Goal: Transaction & Acquisition: Purchase product/service

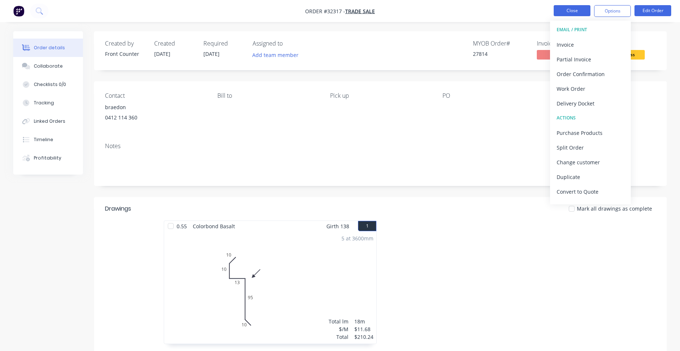
click at [576, 9] on button "Close" at bounding box center [572, 10] width 37 height 11
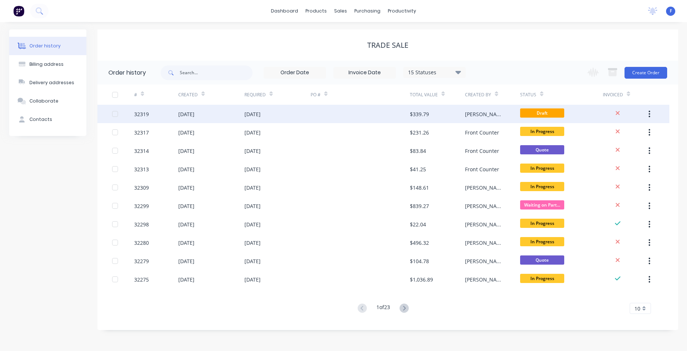
click at [443, 115] on div "$339.79" at bounding box center [437, 114] width 55 height 18
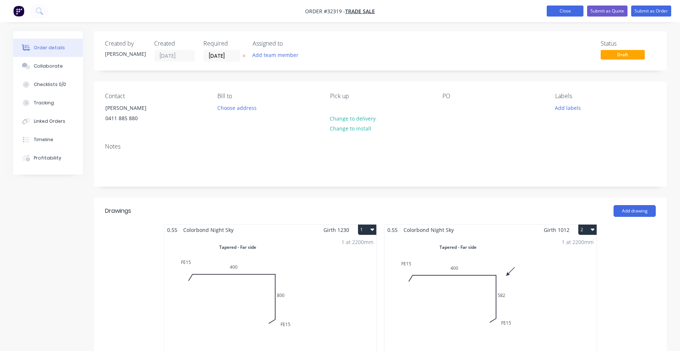
click at [549, 12] on button "Close" at bounding box center [565, 11] width 37 height 11
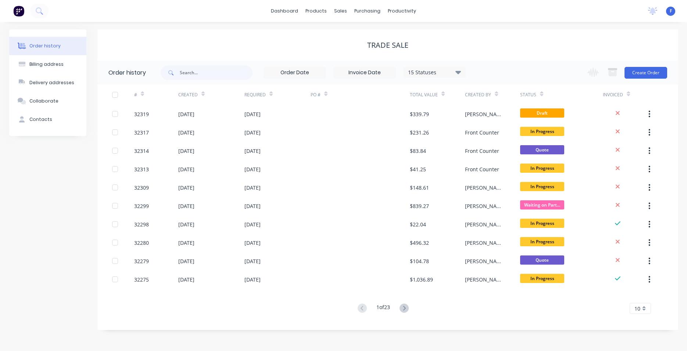
click at [20, 11] on img at bounding box center [18, 11] width 11 height 11
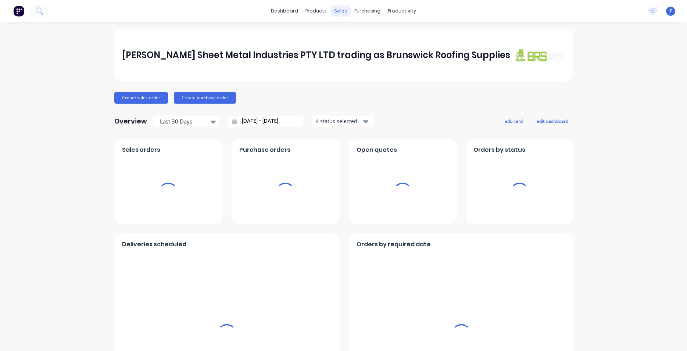
click at [338, 15] on div "sales" at bounding box center [340, 11] width 20 height 11
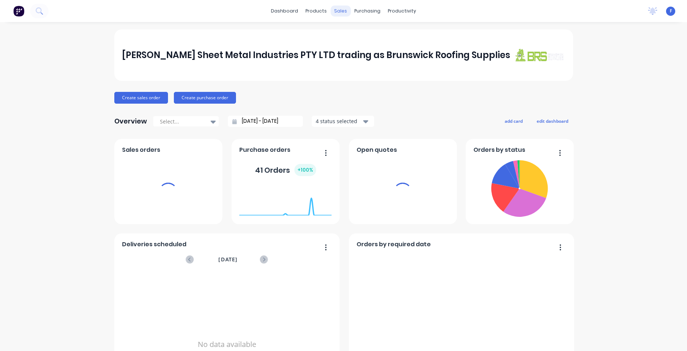
click at [339, 12] on div "sales" at bounding box center [340, 11] width 20 height 11
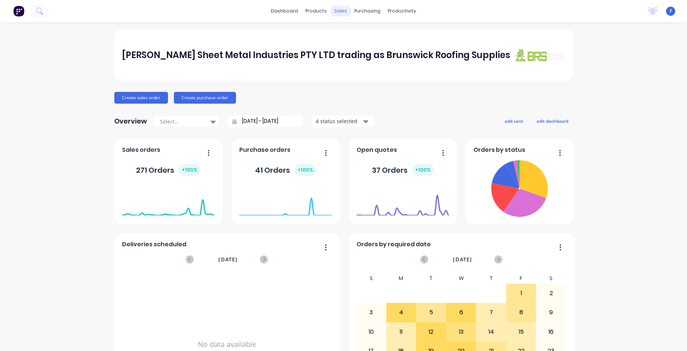
click at [339, 12] on div "sales" at bounding box center [340, 11] width 20 height 11
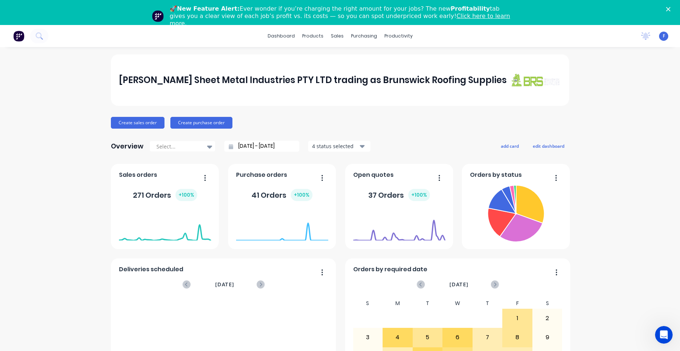
click at [671, 10] on icon "Close" at bounding box center [668, 9] width 4 height 4
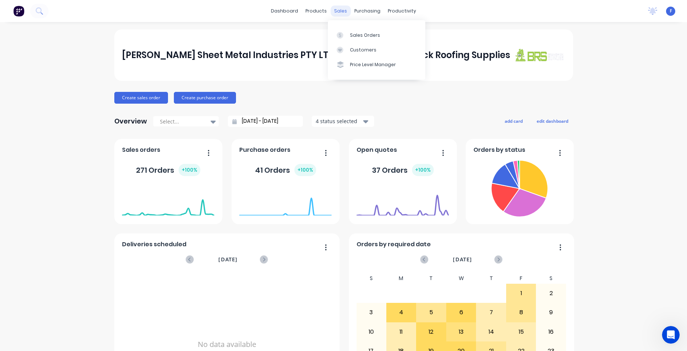
click at [339, 12] on div "sales" at bounding box center [340, 11] width 20 height 11
click at [355, 35] on div "Sales Orders" at bounding box center [365, 35] width 30 height 7
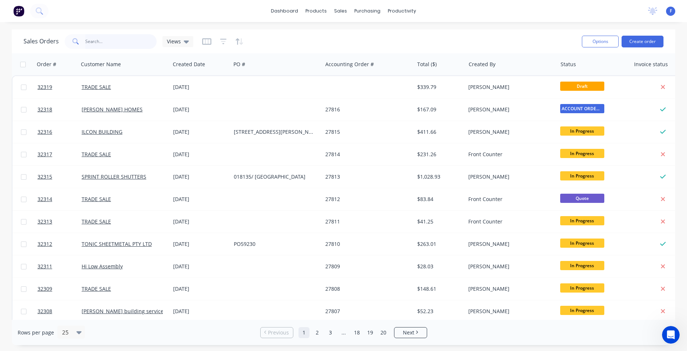
click at [94, 38] on input "text" at bounding box center [121, 41] width 72 height 15
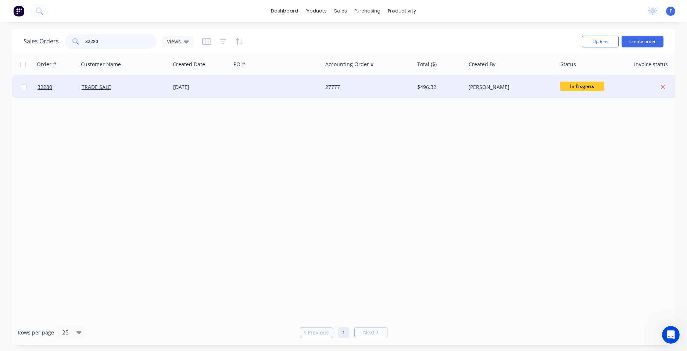
type input "32280"
click at [139, 90] on div "TRADE SALE" at bounding box center [123, 86] width 82 height 7
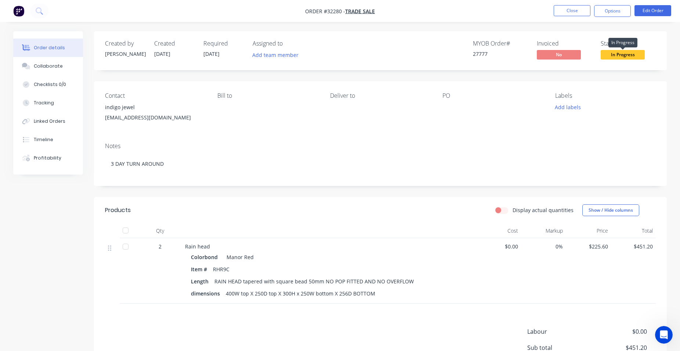
click at [629, 53] on span "In Progress" at bounding box center [623, 54] width 44 height 9
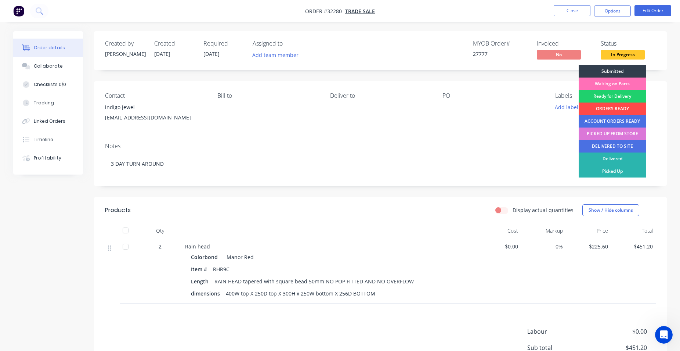
click at [615, 109] on div "ORDERS READY" at bounding box center [612, 108] width 67 height 12
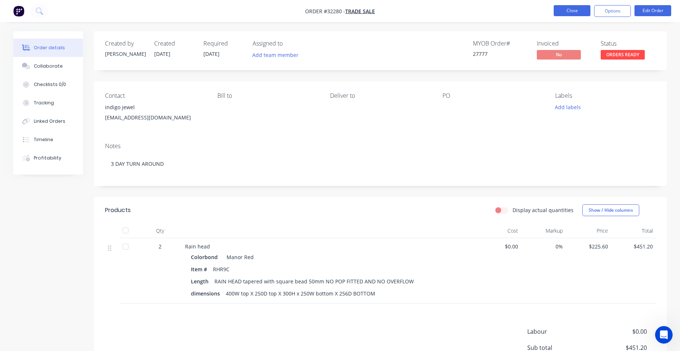
click at [576, 14] on button "Close" at bounding box center [572, 10] width 37 height 11
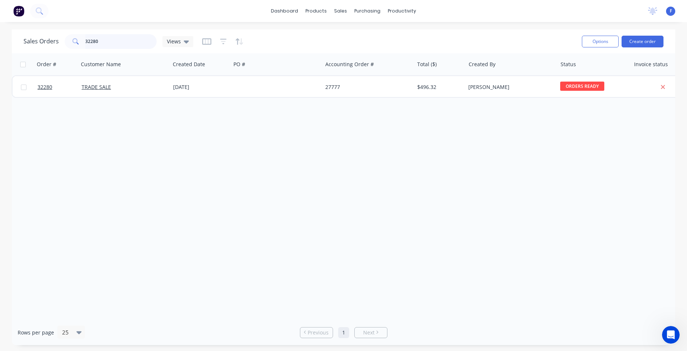
click at [112, 40] on input "32280" at bounding box center [121, 41] width 72 height 15
type input "3"
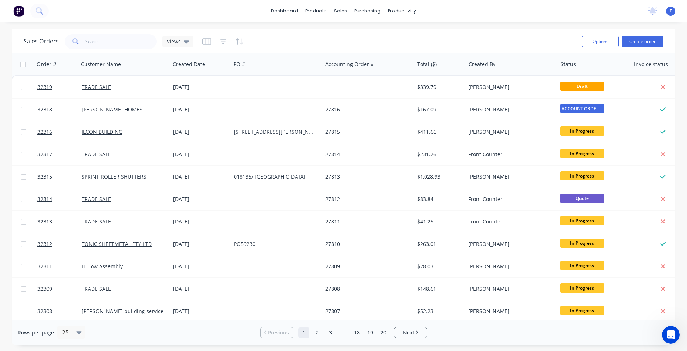
click at [20, 12] on img at bounding box center [18, 11] width 11 height 11
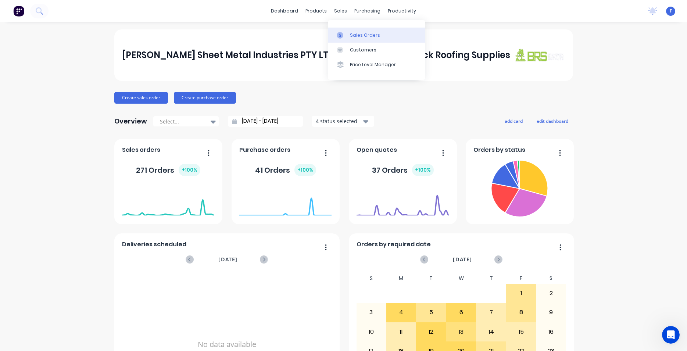
click at [352, 34] on div "Sales Orders" at bounding box center [365, 35] width 30 height 7
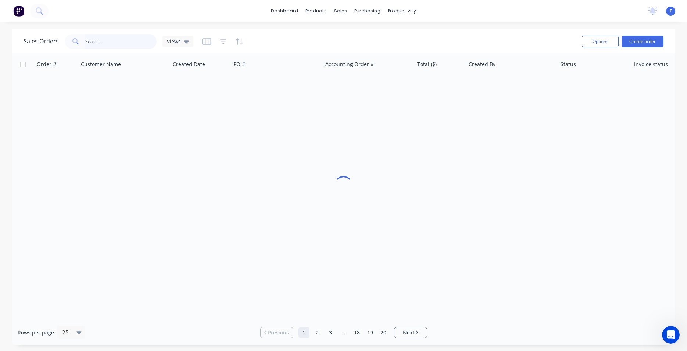
click at [110, 46] on input "text" at bounding box center [121, 41] width 72 height 15
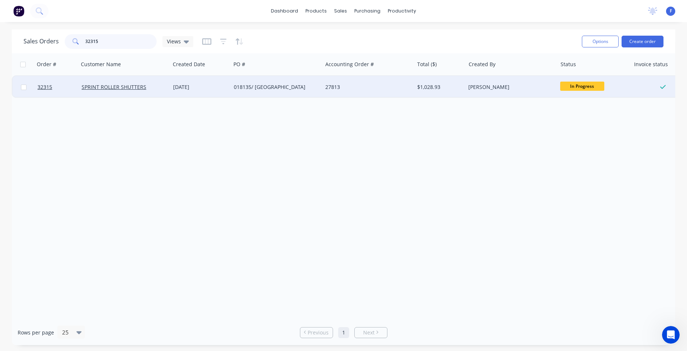
type input "32315"
click at [229, 86] on div "28 Aug 2025" at bounding box center [200, 87] width 61 height 22
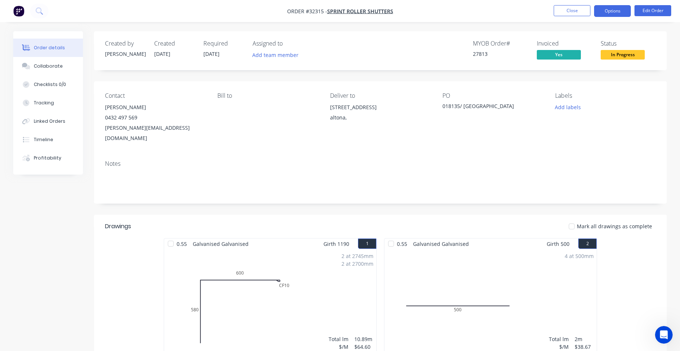
click at [609, 11] on button "Options" at bounding box center [612, 11] width 37 height 12
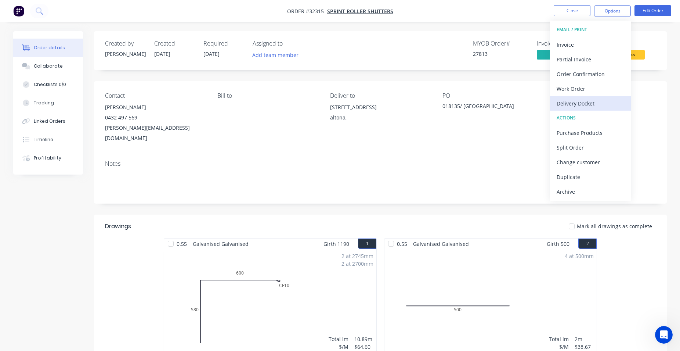
click at [587, 105] on div "Delivery Docket" at bounding box center [591, 103] width 68 height 11
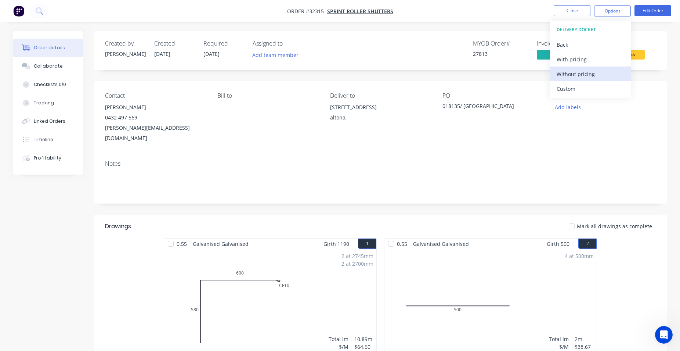
click at [583, 75] on div "Without pricing" at bounding box center [591, 74] width 68 height 11
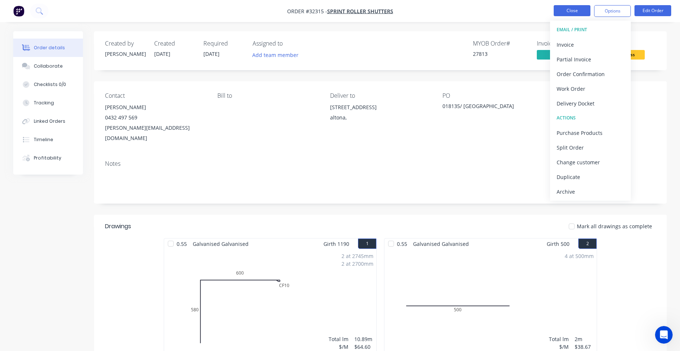
click at [563, 12] on button "Close" at bounding box center [572, 10] width 37 height 11
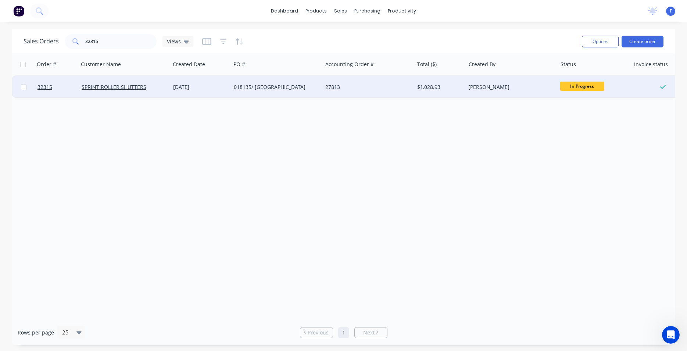
click at [522, 91] on div "Anthony Luppino" at bounding box center [510, 87] width 91 height 22
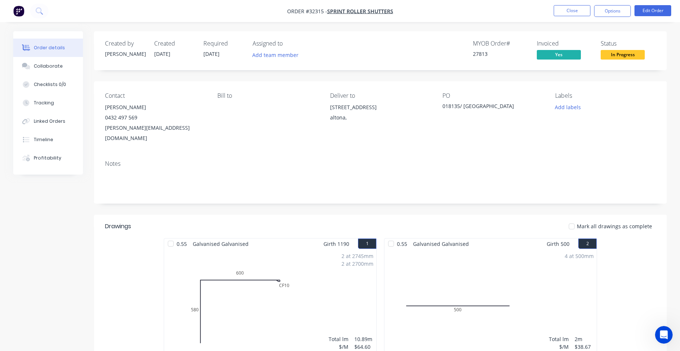
click at [633, 54] on span "In Progress" at bounding box center [623, 54] width 44 height 9
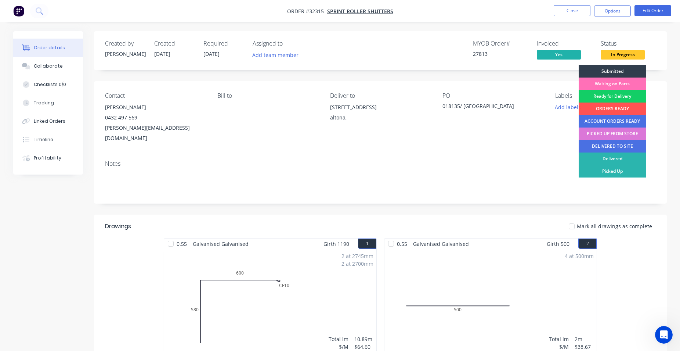
click at [618, 98] on div "Ready for Delivery" at bounding box center [612, 96] width 67 height 12
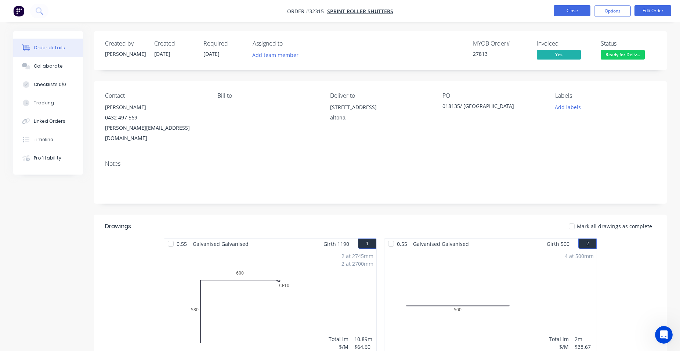
click at [566, 8] on button "Close" at bounding box center [572, 10] width 37 height 11
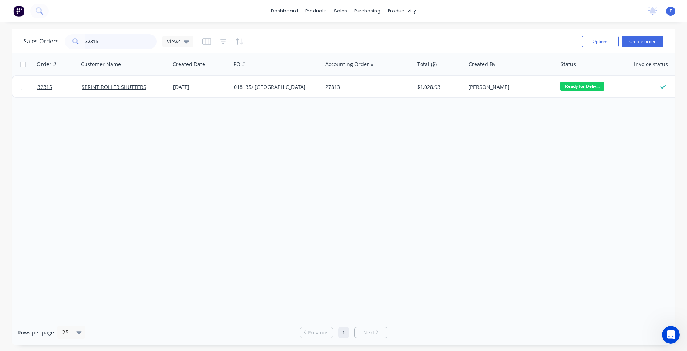
click at [101, 37] on input "32315" at bounding box center [121, 41] width 72 height 15
type input "3"
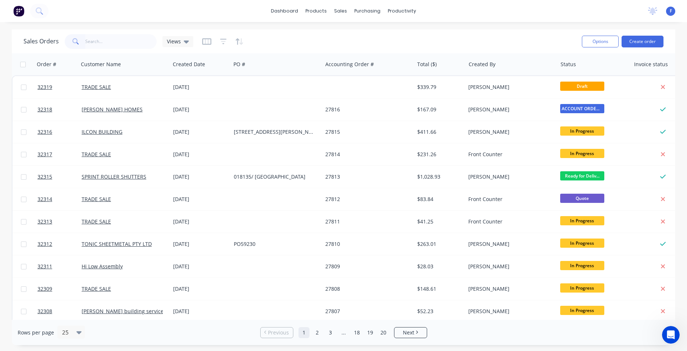
click at [17, 11] on img at bounding box center [18, 11] width 11 height 11
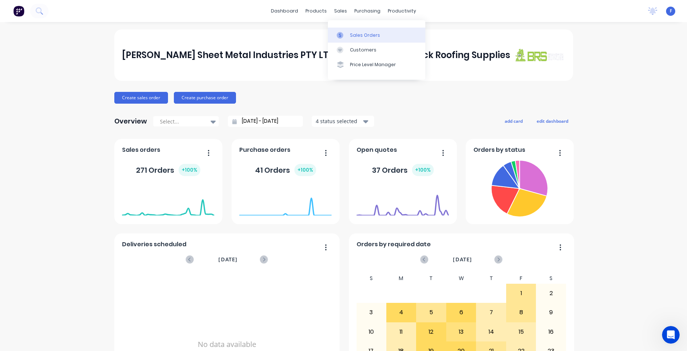
click at [353, 36] on div "Sales Orders" at bounding box center [365, 35] width 30 height 7
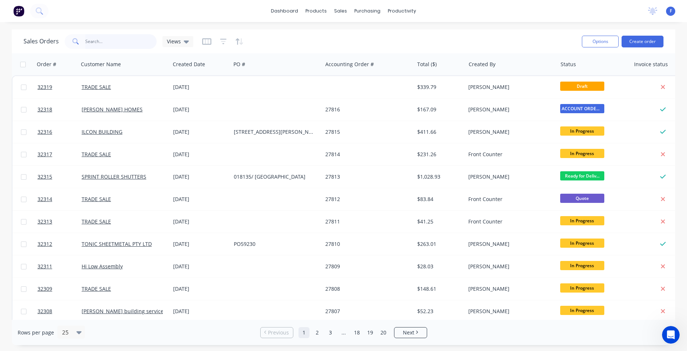
click at [96, 42] on input "text" at bounding box center [121, 41] width 72 height 15
type input "32301"
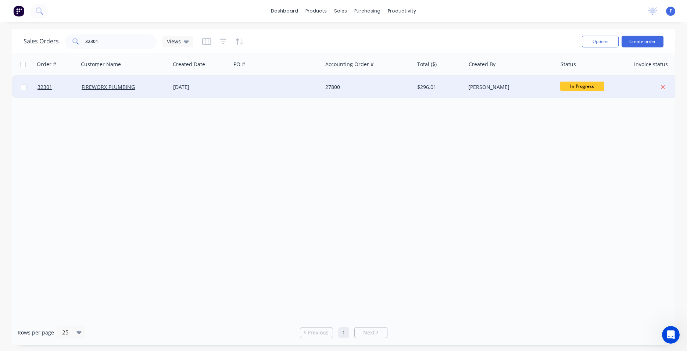
click at [151, 82] on div "FIREWORX PLUMBING" at bounding box center [124, 87] width 91 height 22
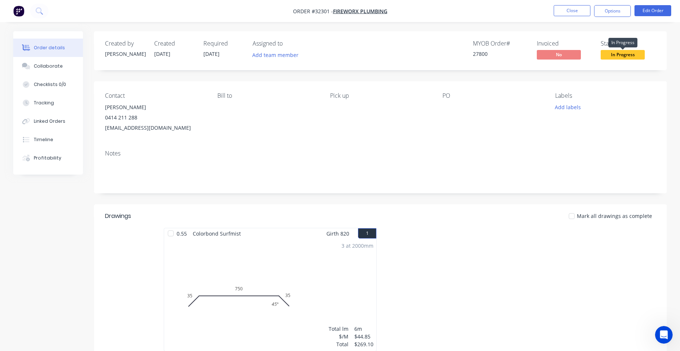
click at [618, 55] on span "In Progress" at bounding box center [623, 54] width 44 height 9
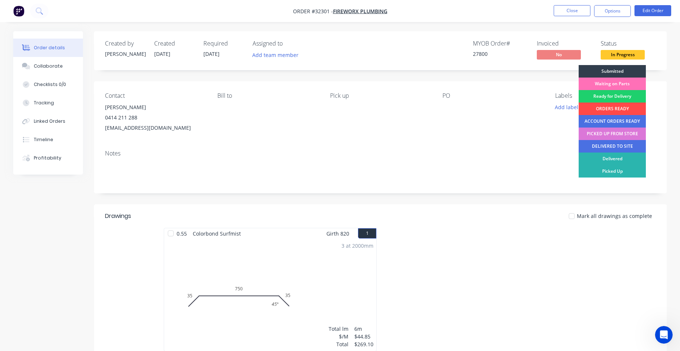
click at [623, 110] on div "ORDERS READY" at bounding box center [612, 108] width 67 height 12
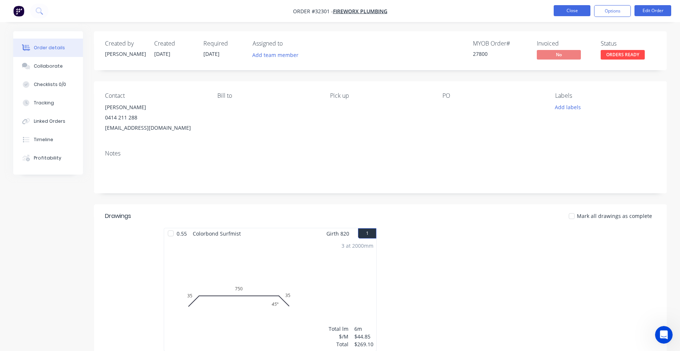
click at [574, 9] on button "Close" at bounding box center [572, 10] width 37 height 11
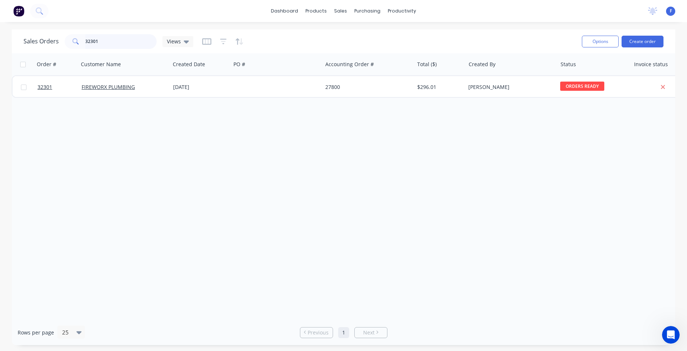
click at [114, 44] on input "32301" at bounding box center [121, 41] width 72 height 15
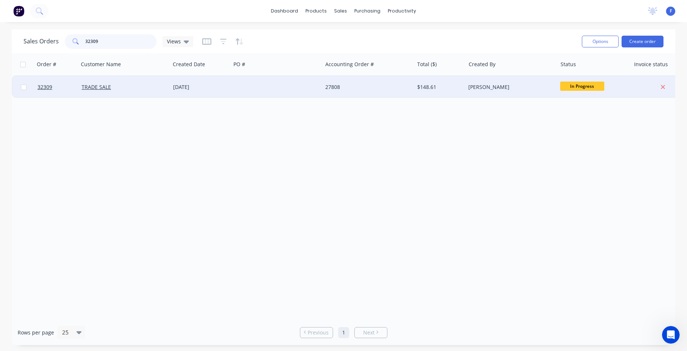
type input "32309"
click at [279, 90] on div at bounding box center [276, 87] width 91 height 22
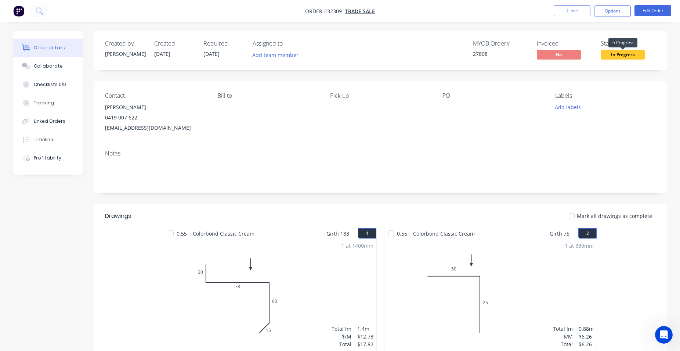
click at [618, 53] on span "In Progress" at bounding box center [623, 54] width 44 height 9
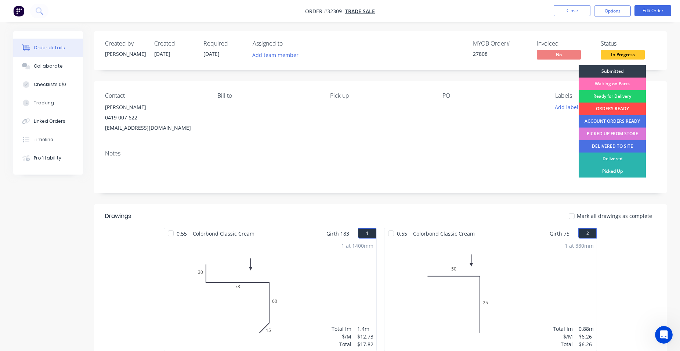
click at [614, 109] on div "ORDERS READY" at bounding box center [612, 108] width 67 height 12
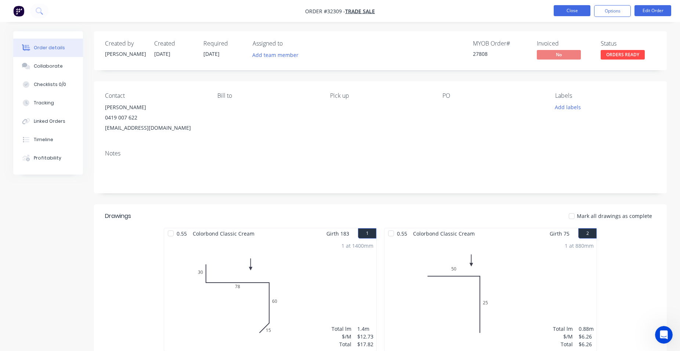
click at [570, 11] on button "Close" at bounding box center [572, 10] width 37 height 11
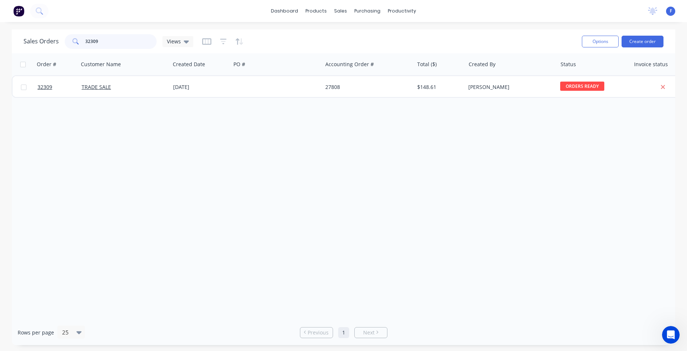
click at [116, 44] on input "32309" at bounding box center [121, 41] width 72 height 15
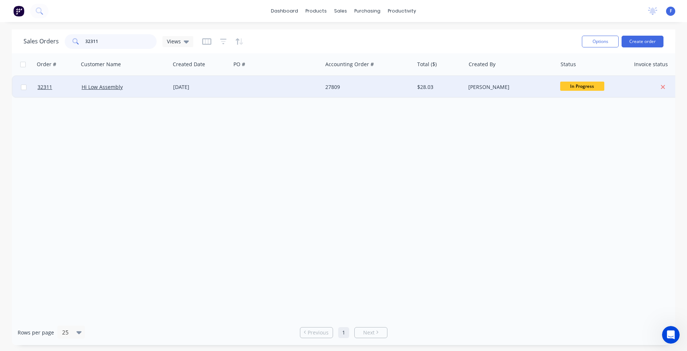
type input "32311"
click at [241, 85] on div at bounding box center [276, 87] width 91 height 22
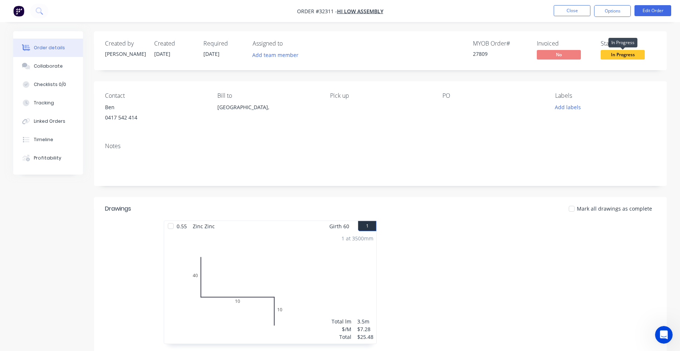
click at [605, 55] on span "In Progress" at bounding box center [623, 54] width 44 height 9
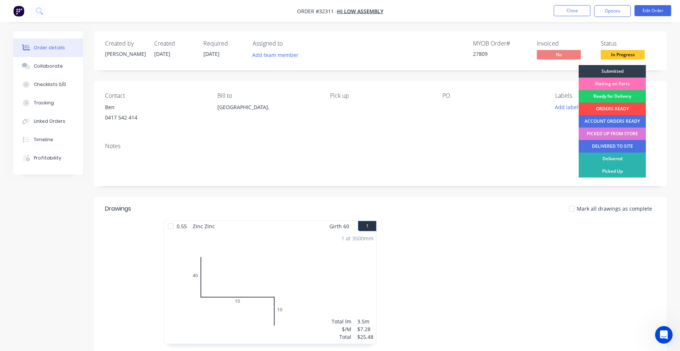
click at [611, 108] on div "ORDERS READY" at bounding box center [612, 108] width 67 height 12
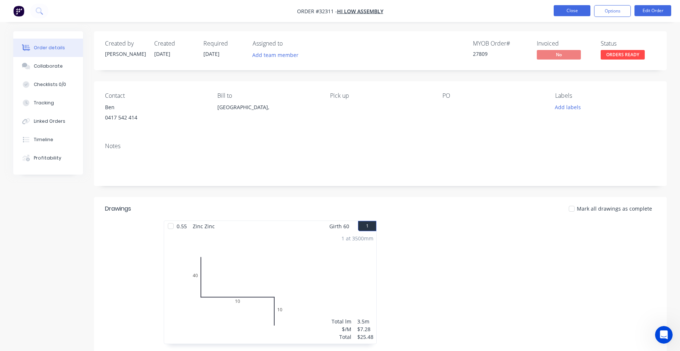
click at [572, 11] on button "Close" at bounding box center [572, 10] width 37 height 11
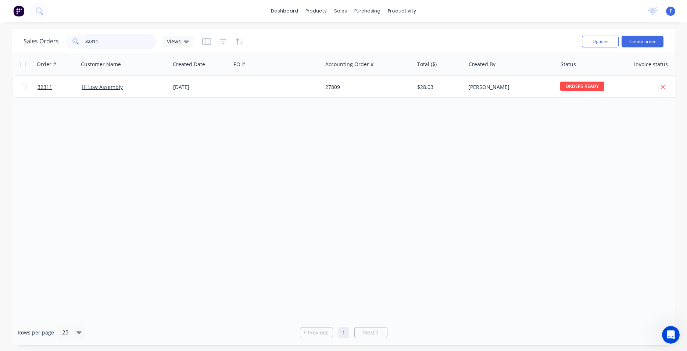
click at [142, 41] on input "32311" at bounding box center [121, 41] width 72 height 15
type input "32304"
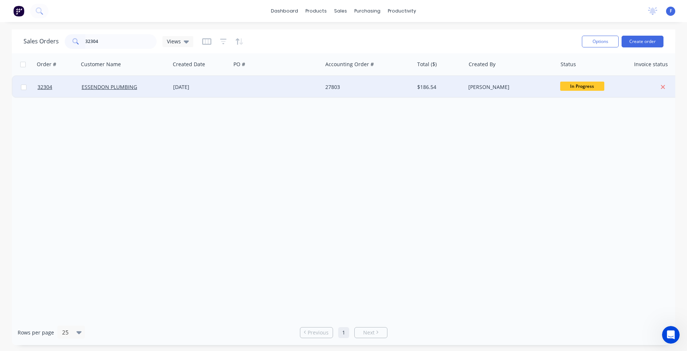
click at [313, 84] on div at bounding box center [276, 87] width 91 height 22
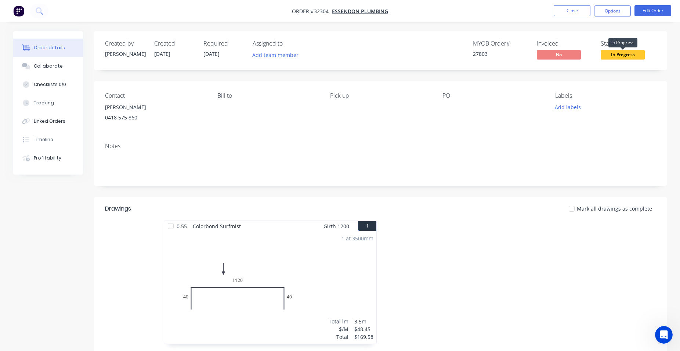
click at [624, 55] on span "In Progress" at bounding box center [623, 54] width 44 height 9
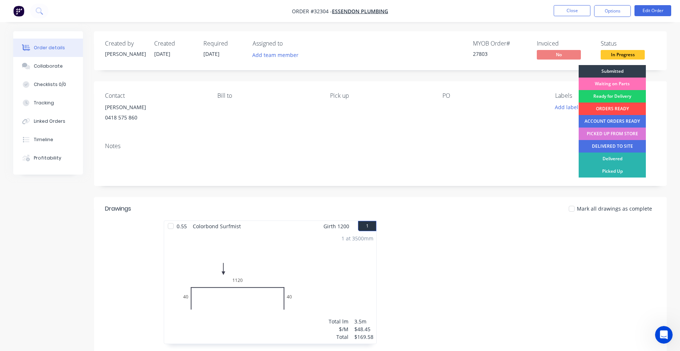
click at [622, 108] on div "ORDERS READY" at bounding box center [612, 108] width 67 height 12
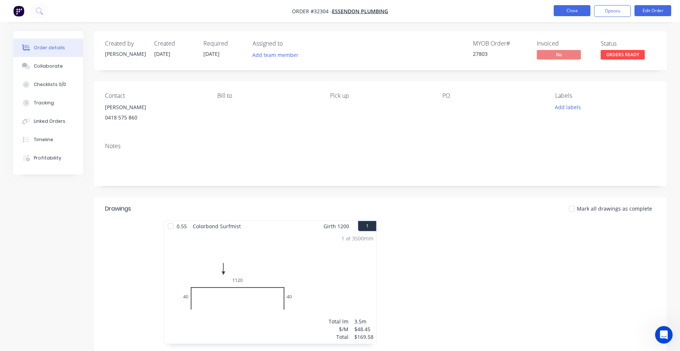
click at [575, 9] on button "Close" at bounding box center [572, 10] width 37 height 11
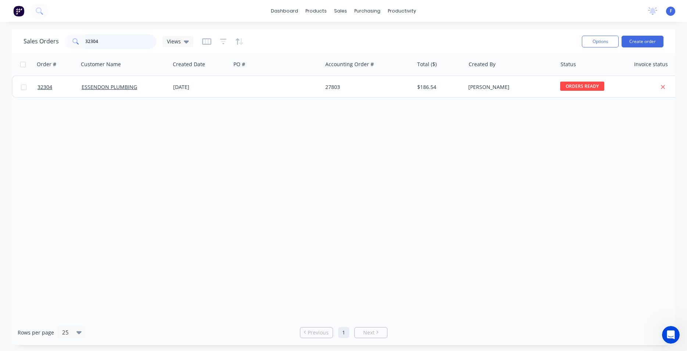
click at [110, 39] on input "32304" at bounding box center [121, 41] width 72 height 15
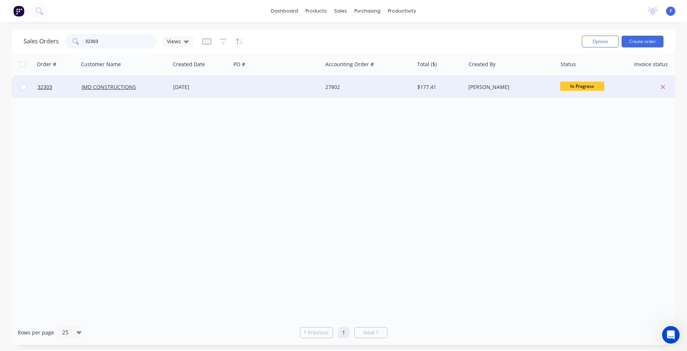
type input "32303"
click at [309, 87] on div at bounding box center [276, 87] width 91 height 22
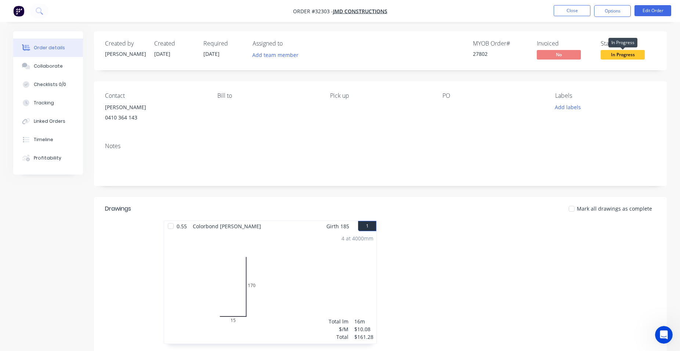
click at [623, 57] on span "In Progress" at bounding box center [623, 54] width 44 height 9
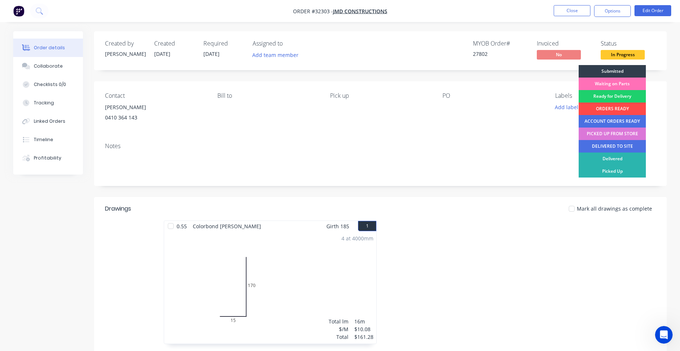
click at [616, 108] on div "ORDERS READY" at bounding box center [612, 108] width 67 height 12
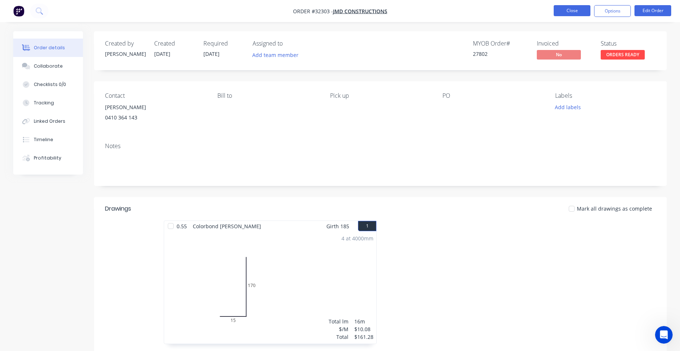
click at [580, 11] on button "Close" at bounding box center [572, 10] width 37 height 11
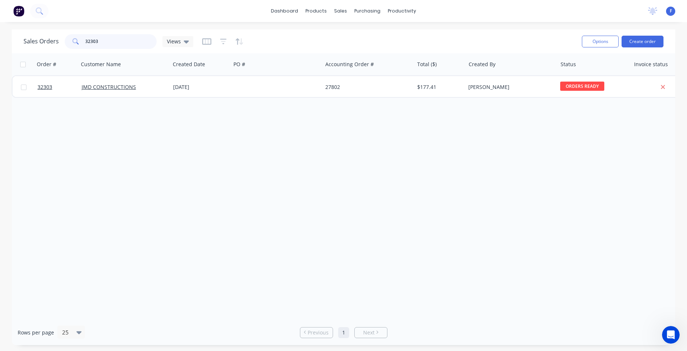
click at [119, 43] on input "32303" at bounding box center [121, 41] width 72 height 15
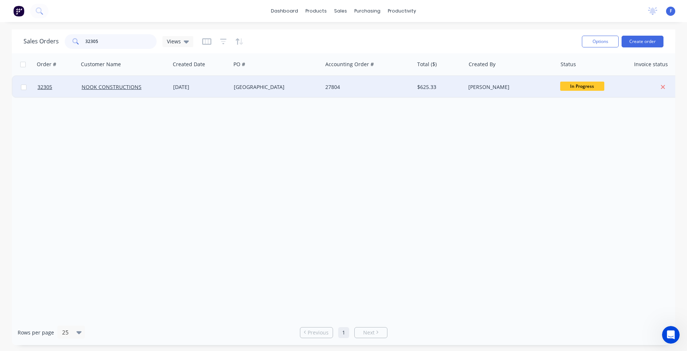
type input "32305"
click at [392, 88] on div "27804" at bounding box center [366, 86] width 82 height 7
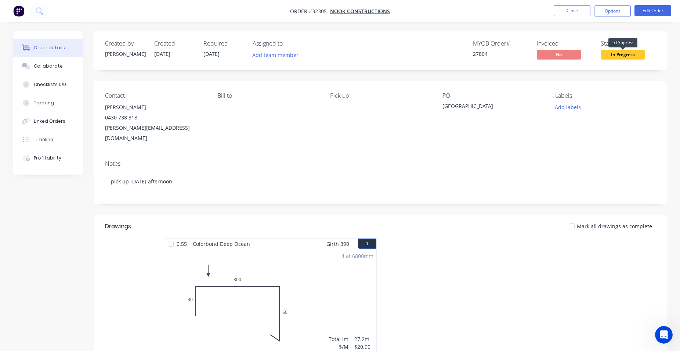
click at [622, 54] on span "In Progress" at bounding box center [623, 54] width 44 height 9
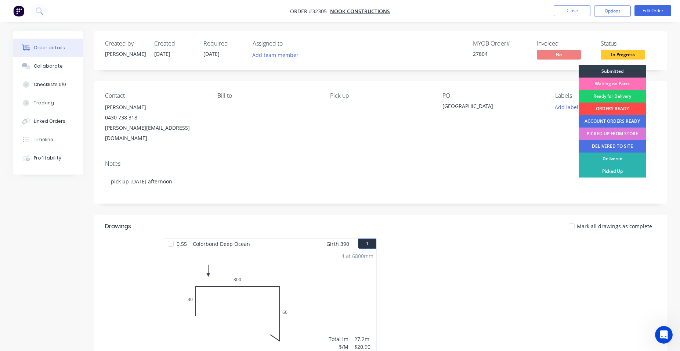
click at [612, 108] on div "ORDERS READY" at bounding box center [612, 108] width 67 height 12
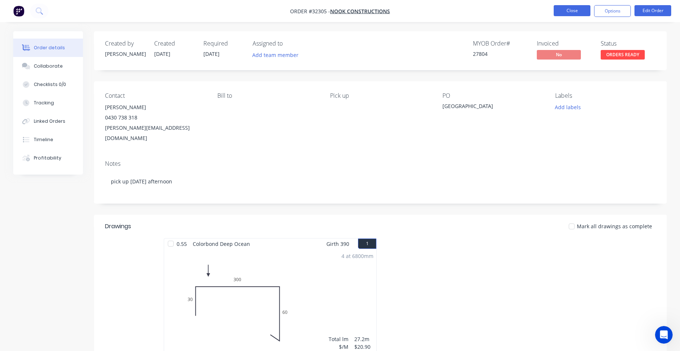
click at [570, 15] on button "Close" at bounding box center [572, 10] width 37 height 11
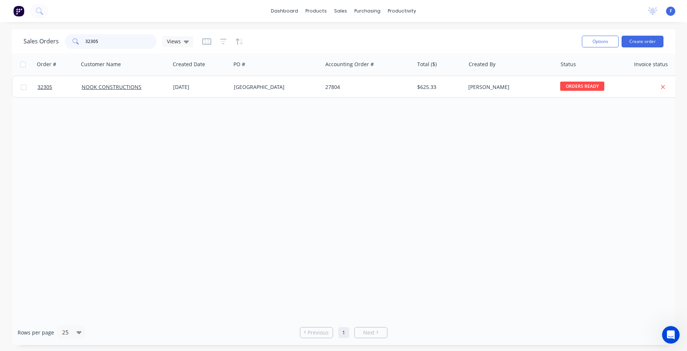
click at [108, 40] on input "32305" at bounding box center [121, 41] width 72 height 15
type input "3"
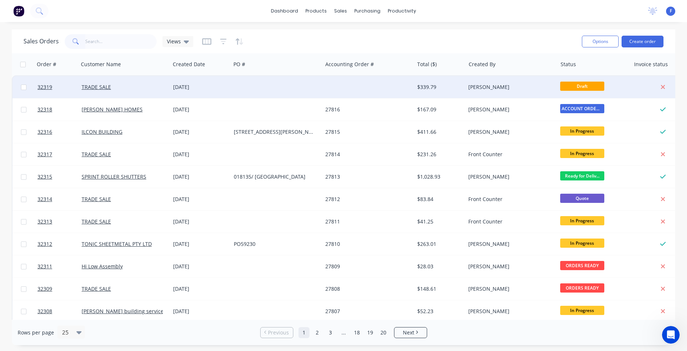
click at [396, 85] on div at bounding box center [367, 87] width 91 height 22
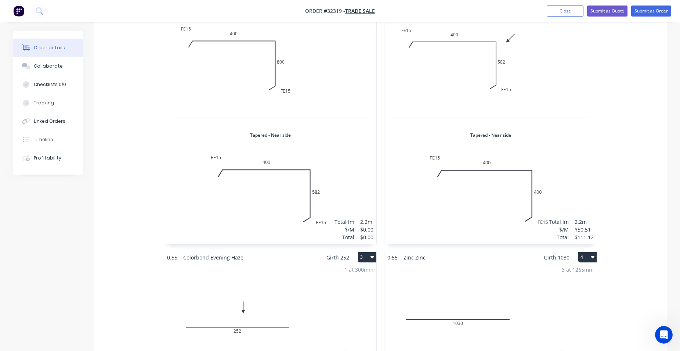
scroll to position [225, 0]
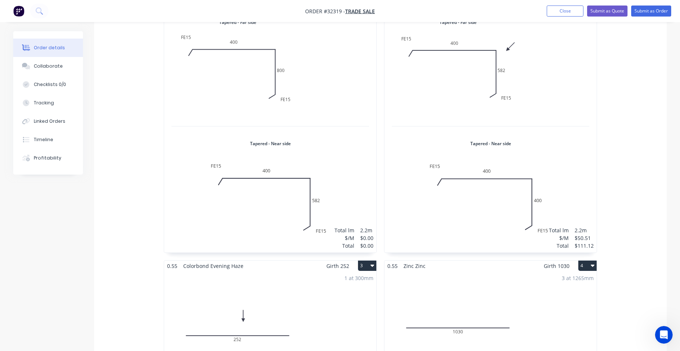
click at [362, 159] on div "1 at 2200mm Total lm $/M Total 2.2m $0.00 $0.00" at bounding box center [270, 131] width 212 height 242
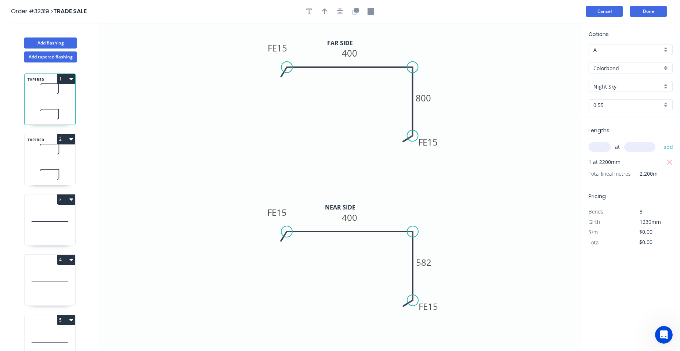
click at [604, 14] on button "Cancel" at bounding box center [604, 11] width 37 height 11
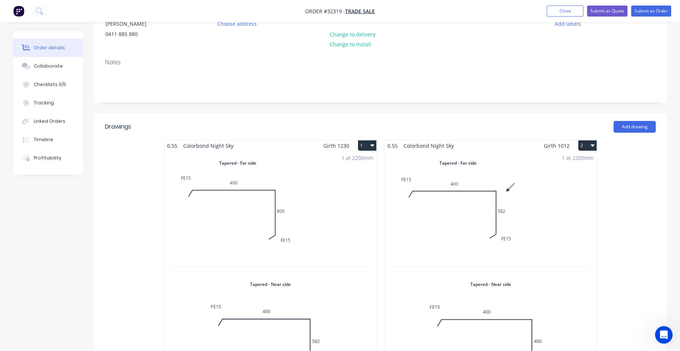
scroll to position [150, 0]
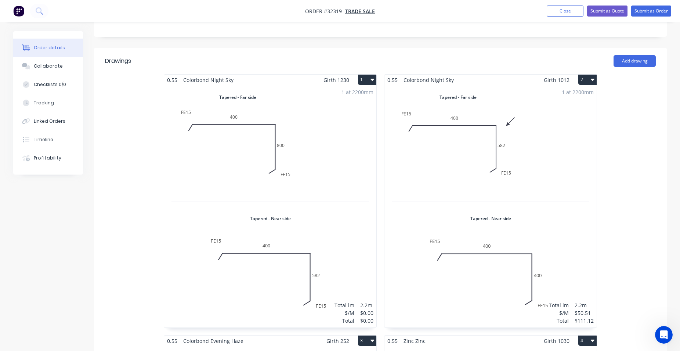
click at [313, 164] on div "1 at 2200mm Total lm $/M Total 2.2m $0.00 $0.00" at bounding box center [270, 206] width 212 height 242
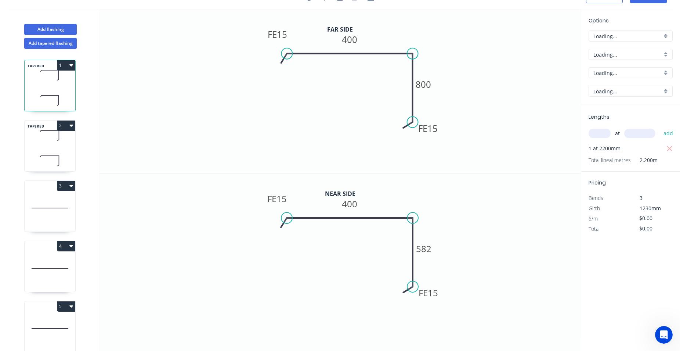
scroll to position [14, 0]
click at [431, 83] on tspan "800" at bounding box center [423, 84] width 15 height 12
type input "$50.51"
type input "$111.12"
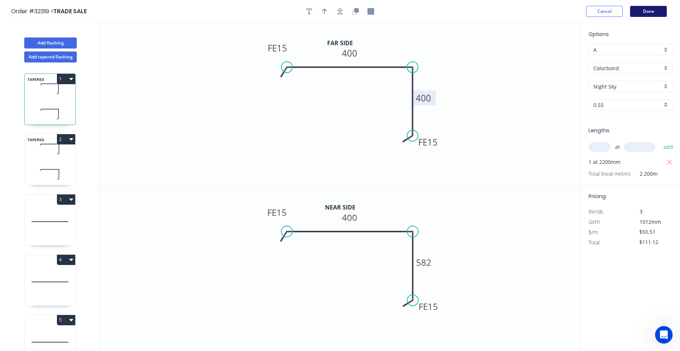
click at [659, 12] on button "Done" at bounding box center [648, 11] width 37 height 11
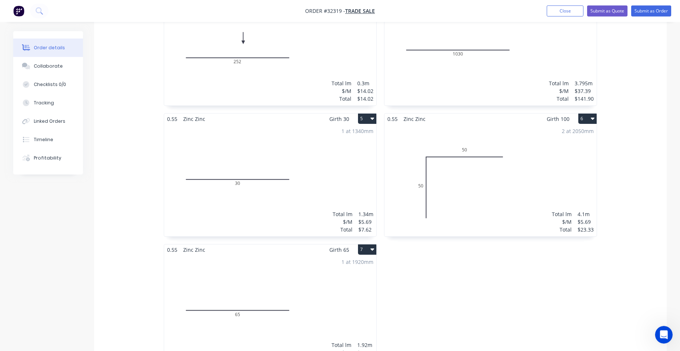
scroll to position [487, 0]
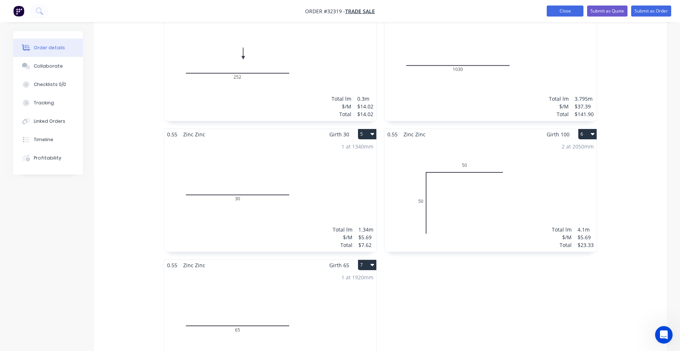
click at [571, 14] on button "Close" at bounding box center [565, 11] width 37 height 11
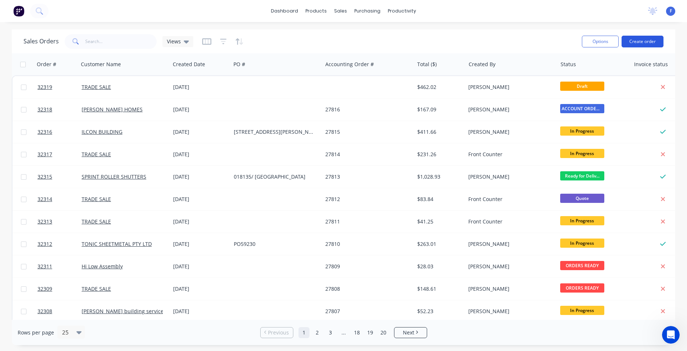
click at [640, 44] on button "Create order" at bounding box center [642, 42] width 42 height 12
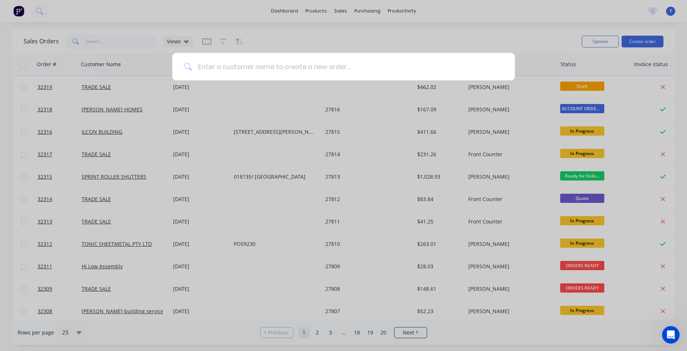
click at [262, 58] on input at bounding box center [347, 67] width 311 height 28
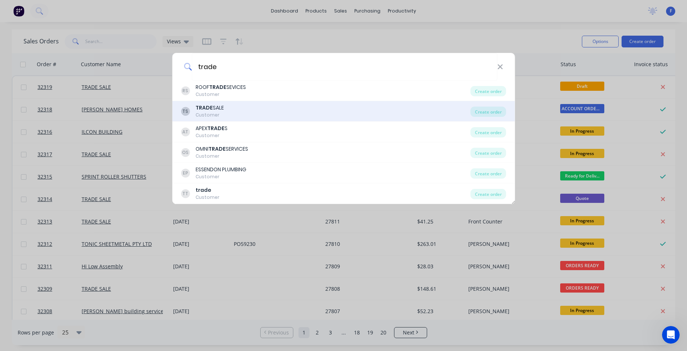
type input "trade"
click at [237, 111] on div "TS TRADE SALE Customer" at bounding box center [325, 111] width 289 height 14
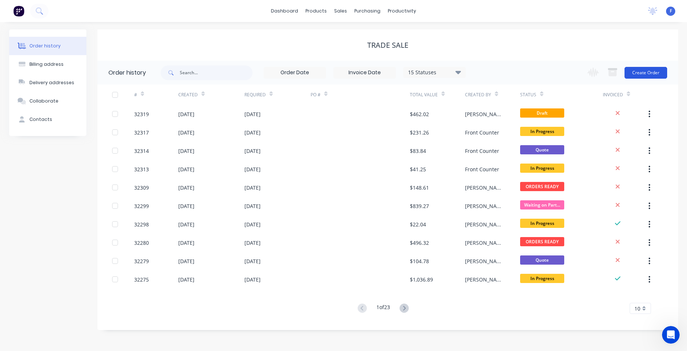
click at [637, 72] on button "Create Order" at bounding box center [645, 73] width 43 height 12
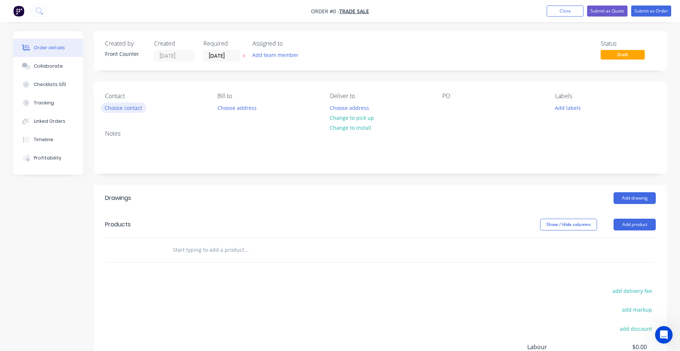
click at [121, 107] on button "Choose contact" at bounding box center [123, 107] width 45 height 10
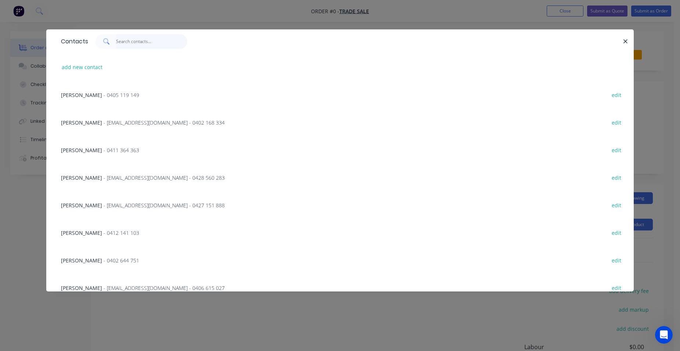
click at [129, 40] on input "text" at bounding box center [152, 41] width 72 height 15
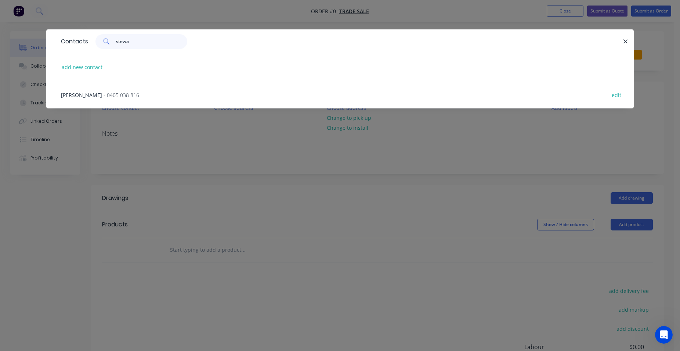
type input "stewa"
click at [109, 96] on span "- 0405 038 816" at bounding box center [122, 94] width 36 height 7
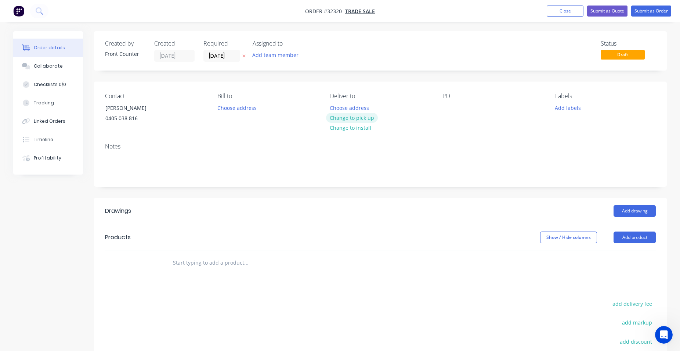
click at [359, 120] on button "Change to pick up" at bounding box center [352, 118] width 52 height 10
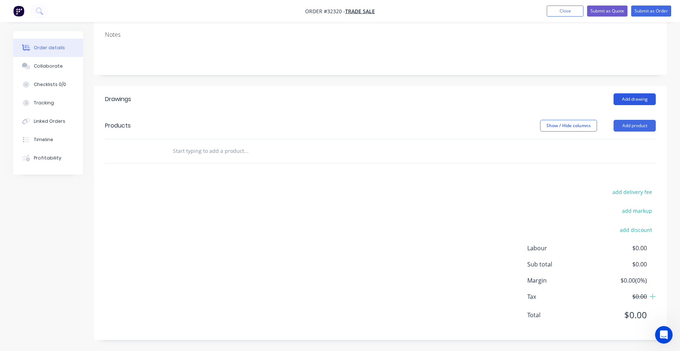
click at [631, 101] on button "Add drawing" at bounding box center [635, 99] width 42 height 12
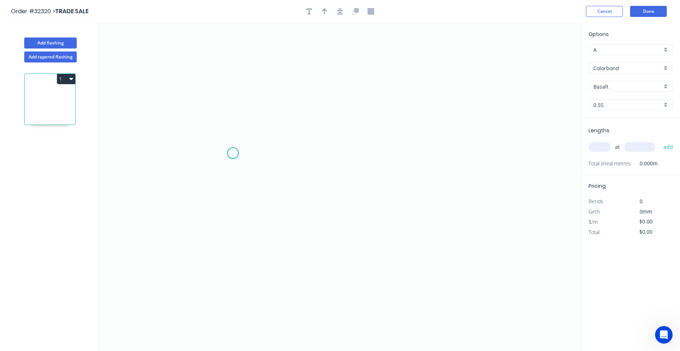
click at [233, 153] on icon "0" at bounding box center [340, 187] width 482 height 328
click at [464, 166] on icon "0" at bounding box center [340, 187] width 482 height 328
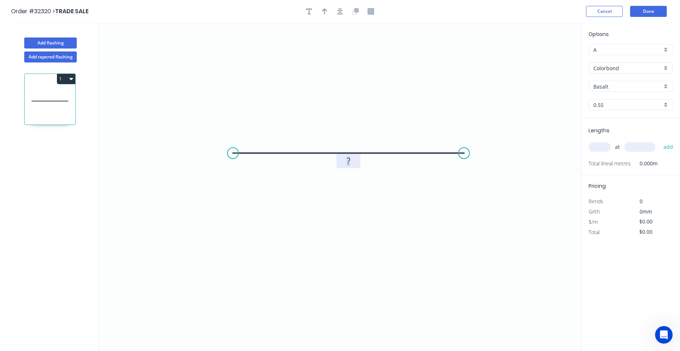
click at [352, 160] on rect at bounding box center [348, 161] width 15 height 10
type input "$43.24"
click at [601, 150] on input "text" at bounding box center [600, 147] width 22 height 10
type input "1"
type input "2000"
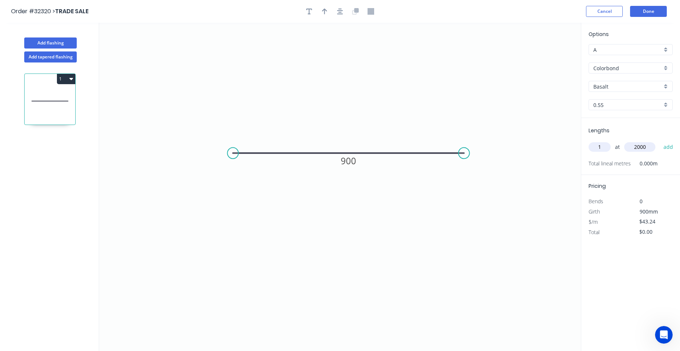
click at [660, 141] on button "add" at bounding box center [668, 147] width 17 height 12
type input "$86.48"
click at [665, 67] on div "Colorbond" at bounding box center [631, 67] width 84 height 11
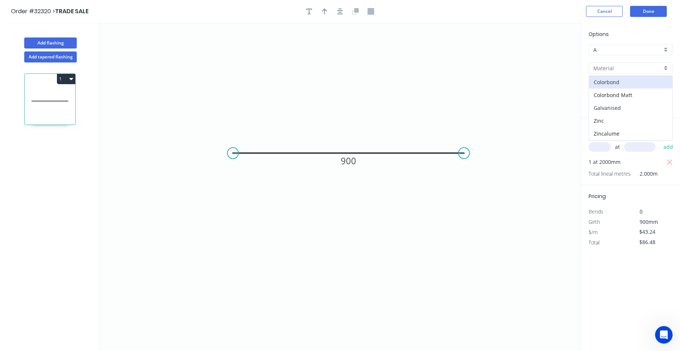
click at [644, 103] on div "Galvanised" at bounding box center [630, 107] width 83 height 13
type input "Galvanised"
type input "$49.47"
type input "$98.94"
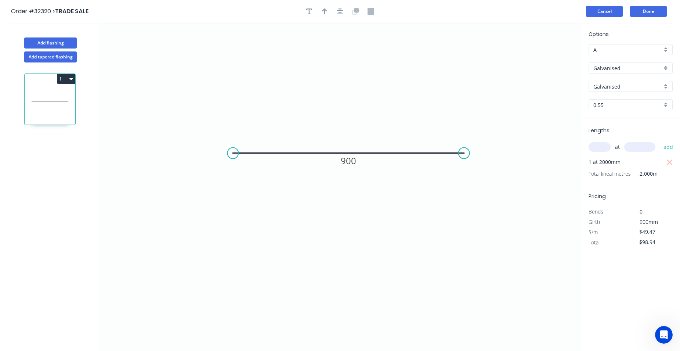
click at [619, 10] on button "Cancel" at bounding box center [604, 11] width 37 height 11
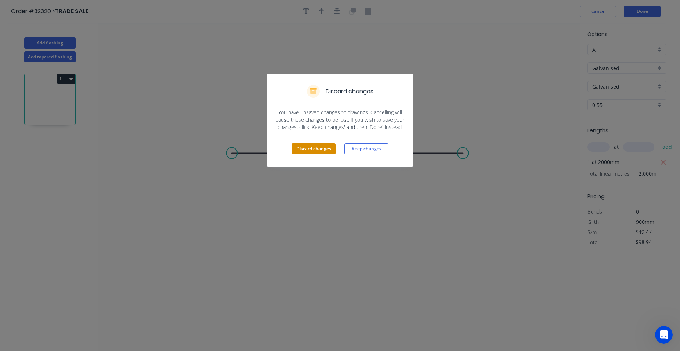
click at [326, 150] on button "Discard changes" at bounding box center [314, 148] width 44 height 11
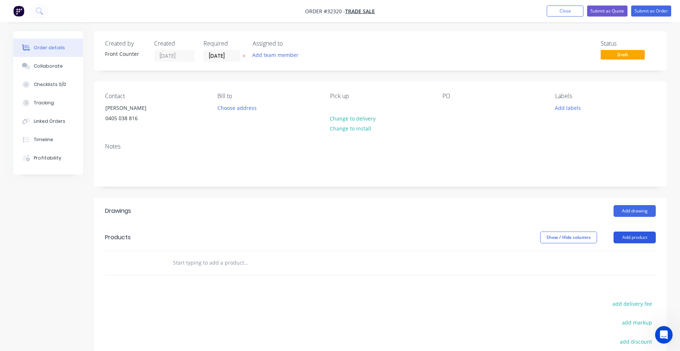
click at [640, 240] on button "Add product" at bounding box center [635, 237] width 42 height 12
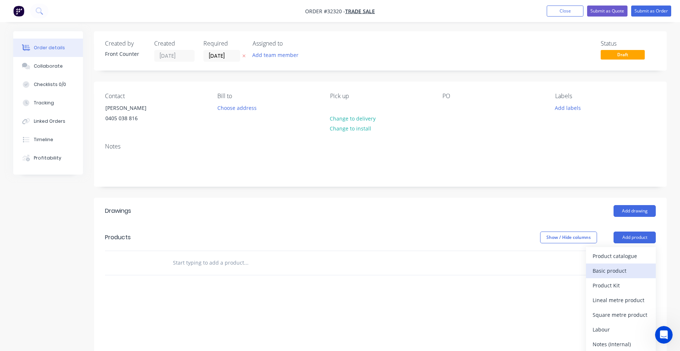
click at [613, 271] on div "Basic product" at bounding box center [621, 270] width 57 height 11
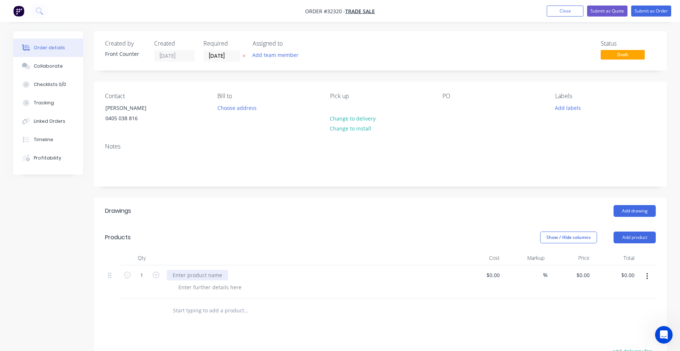
click at [195, 276] on div at bounding box center [197, 275] width 61 height 11
click at [171, 277] on div "600 x 700 x 600 with 50mm tabs" at bounding box center [212, 275] width 90 height 11
click at [222, 288] on div at bounding box center [210, 287] width 75 height 11
click at [234, 276] on div "galv cover 600 x 700 x 600 with 50mm tabs" at bounding box center [225, 275] width 116 height 11
click at [496, 276] on input "$0.00" at bounding box center [494, 275] width 17 height 11
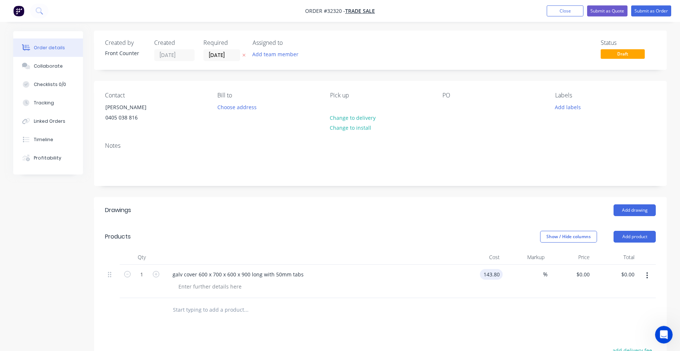
scroll to position [150, 0]
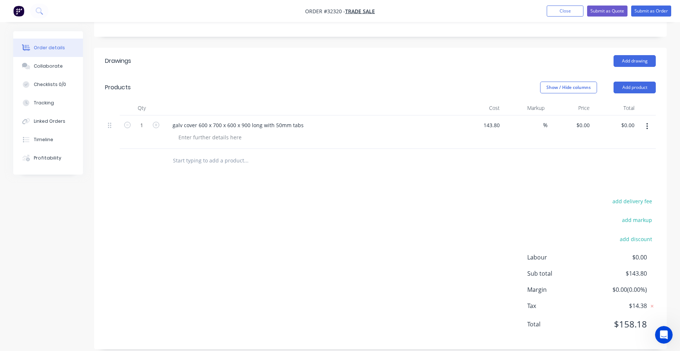
type input "$143.80"
click at [425, 246] on div "add delivery fee add markup add discount Labour $0.00 Sub total $143.80 Margin …" at bounding box center [380, 267] width 551 height 142
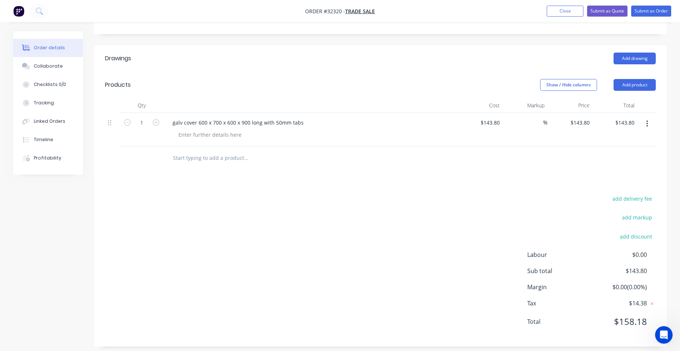
scroll to position [159, 0]
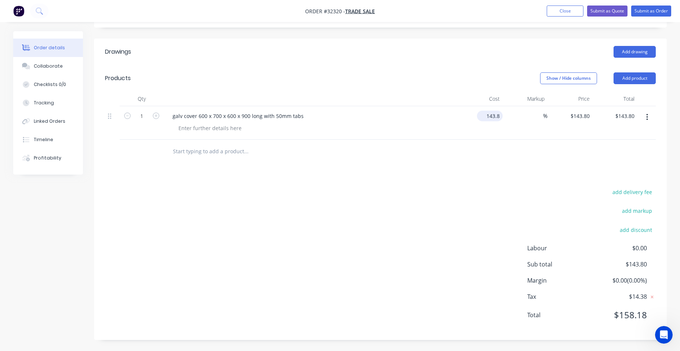
click at [499, 116] on input "143.8" at bounding box center [491, 116] width 23 height 11
type input "$163.20"
click at [499, 172] on div "Drawings Add drawing Products Show / Hide columns Add product Qty Cost Markup P…" at bounding box center [380, 189] width 573 height 301
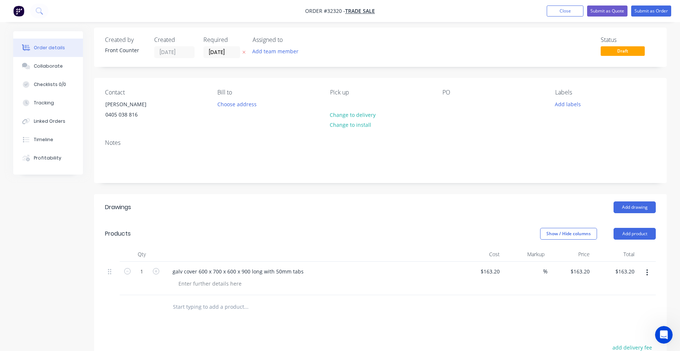
scroll to position [0, 0]
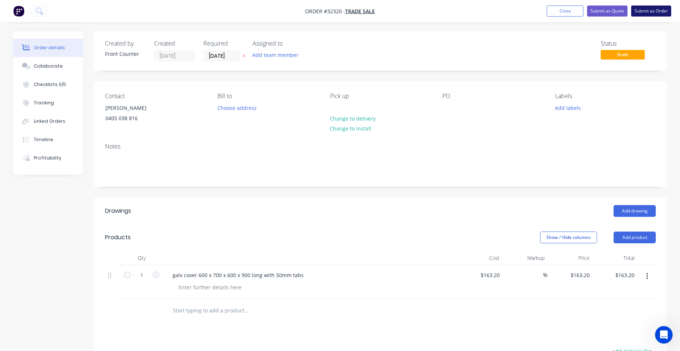
click at [653, 12] on button "Submit as Order" at bounding box center [651, 11] width 40 height 11
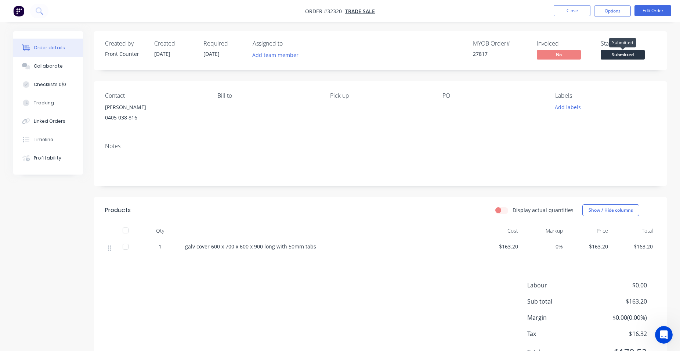
click at [621, 53] on span "Submitted" at bounding box center [623, 54] width 44 height 9
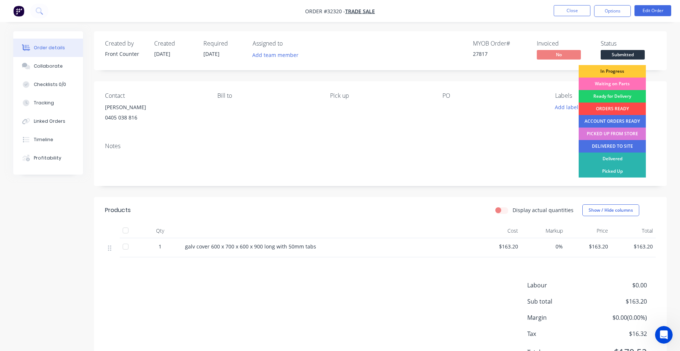
click at [606, 108] on div "ORDERS READY" at bounding box center [612, 108] width 67 height 12
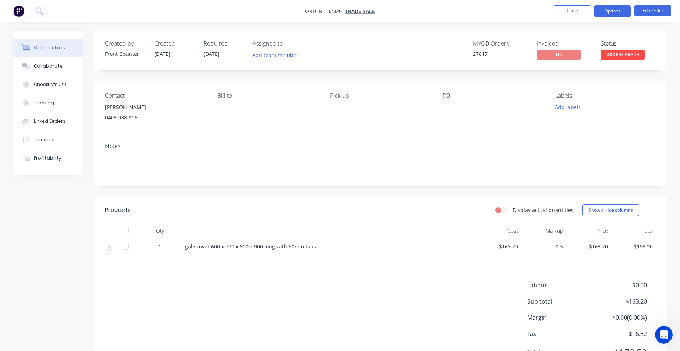
click at [616, 12] on button "Options" at bounding box center [612, 11] width 37 height 12
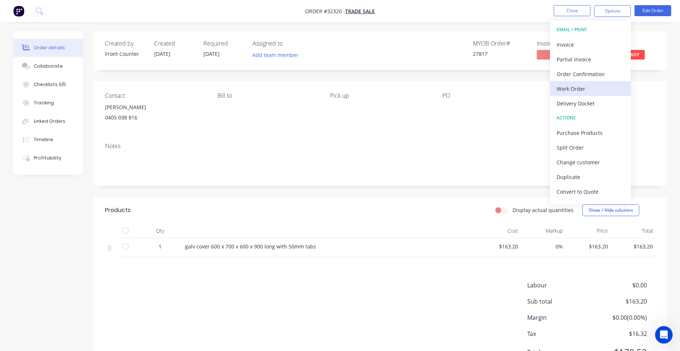
click at [589, 88] on div "Work Order" at bounding box center [591, 88] width 68 height 11
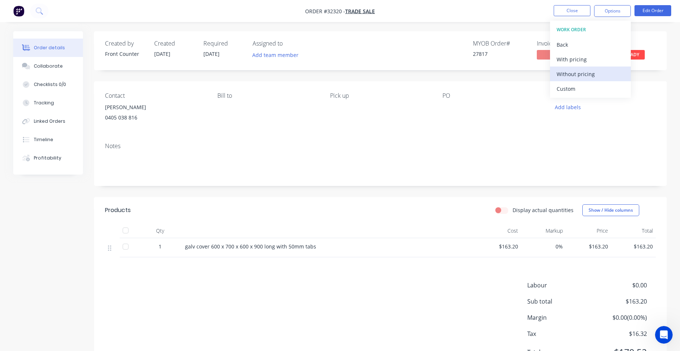
click at [596, 73] on div "Without pricing" at bounding box center [591, 74] width 68 height 11
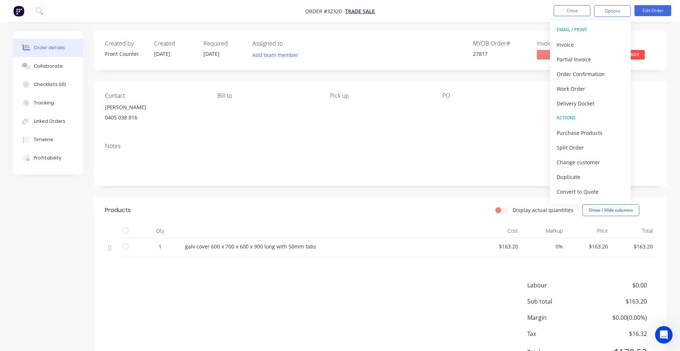
click at [637, 73] on div "Created by Front Counter Created 29/08/25 Required 29/08/25 Assigned to Add tea…" at bounding box center [380, 204] width 573 height 346
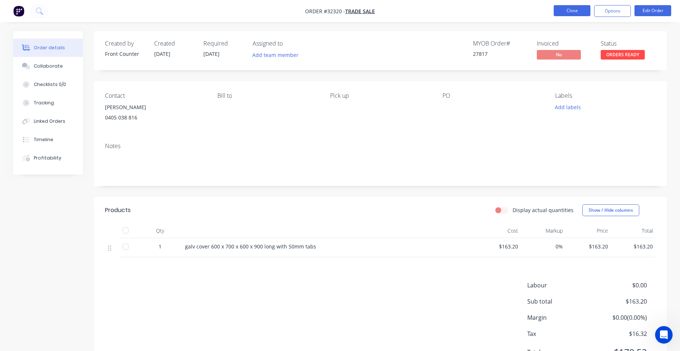
click at [576, 10] on button "Close" at bounding box center [572, 10] width 37 height 11
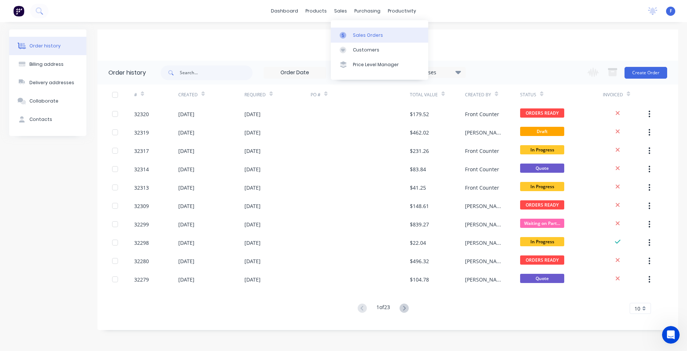
click at [358, 32] on div "Sales Orders" at bounding box center [368, 35] width 30 height 7
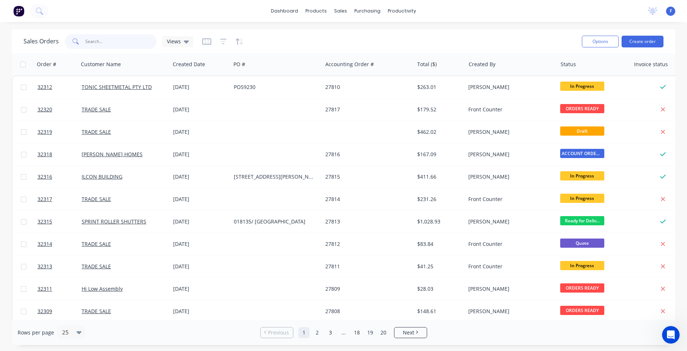
click at [127, 45] on input "text" at bounding box center [121, 41] width 72 height 15
type input "32303"
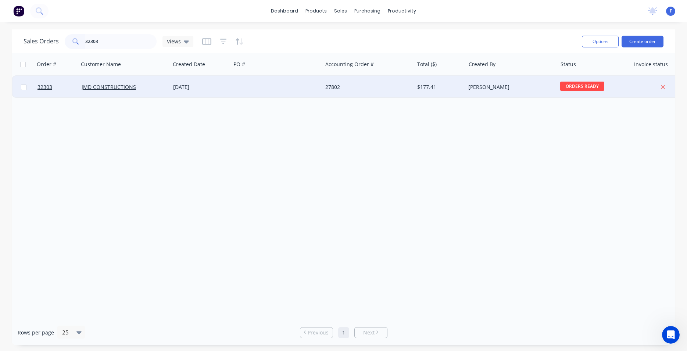
click at [298, 80] on div at bounding box center [276, 87] width 91 height 22
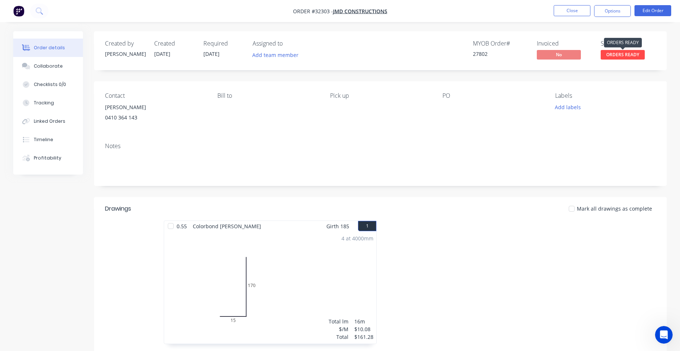
click at [616, 55] on span "ORDERS READY" at bounding box center [623, 54] width 44 height 9
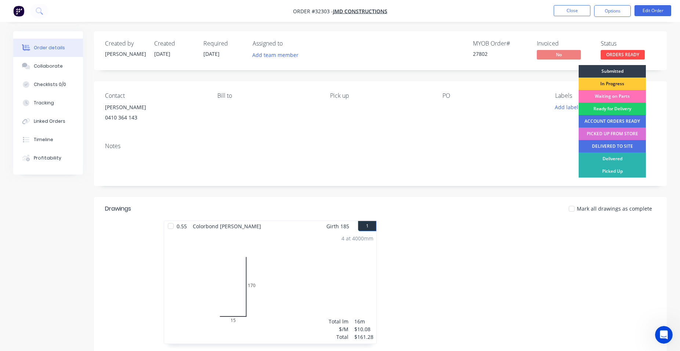
click at [612, 133] on div "PICKED UP FROM STORE" at bounding box center [612, 133] width 67 height 12
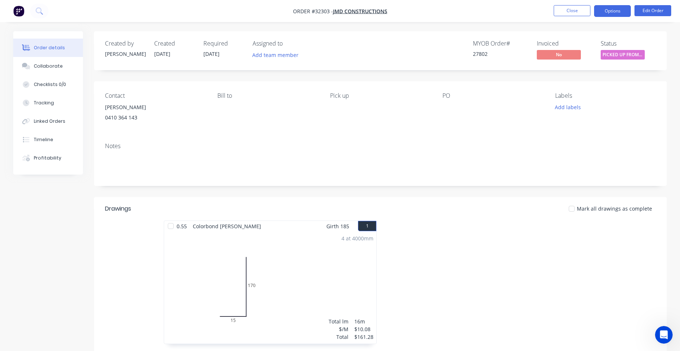
click at [616, 8] on button "Options" at bounding box center [612, 11] width 37 height 12
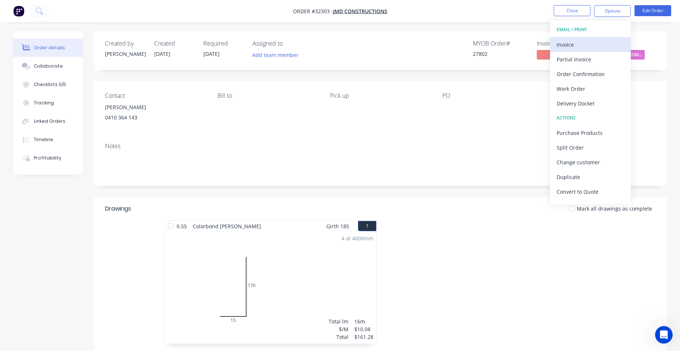
click at [591, 39] on button "Invoice" at bounding box center [590, 44] width 81 height 15
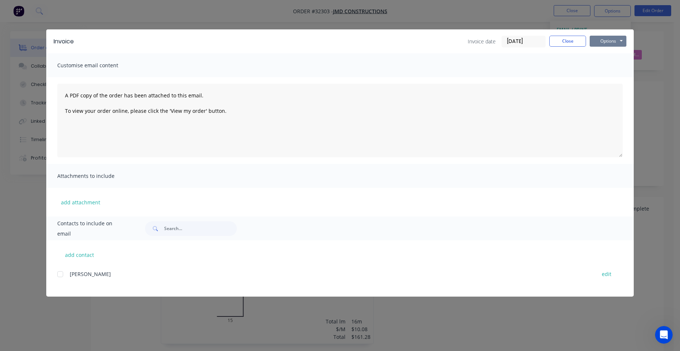
click at [606, 41] on button "Options" at bounding box center [608, 41] width 37 height 11
click at [615, 64] on button "Print" at bounding box center [613, 66] width 47 height 12
click at [565, 44] on button "Close" at bounding box center [568, 41] width 37 height 11
